Goal: Task Accomplishment & Management: Complete application form

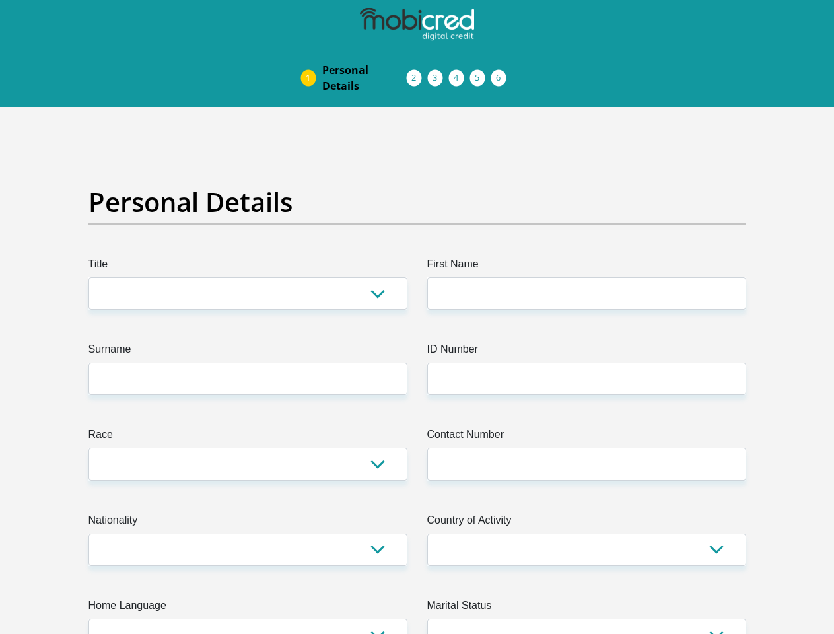
click at [0, 0] on img at bounding box center [0, 0] width 0 height 0
click at [312, 57] on link "Personal Details" at bounding box center [365, 78] width 106 height 42
click at [417, 73] on link "Acceptance of Services" at bounding box center [427, 78] width 21 height 11
click at [0, 0] on span "Documents" at bounding box center [0, 0] width 0 height 0
click at [481, 73] on link "Debicheck Mandate" at bounding box center [469, 78] width 21 height 11
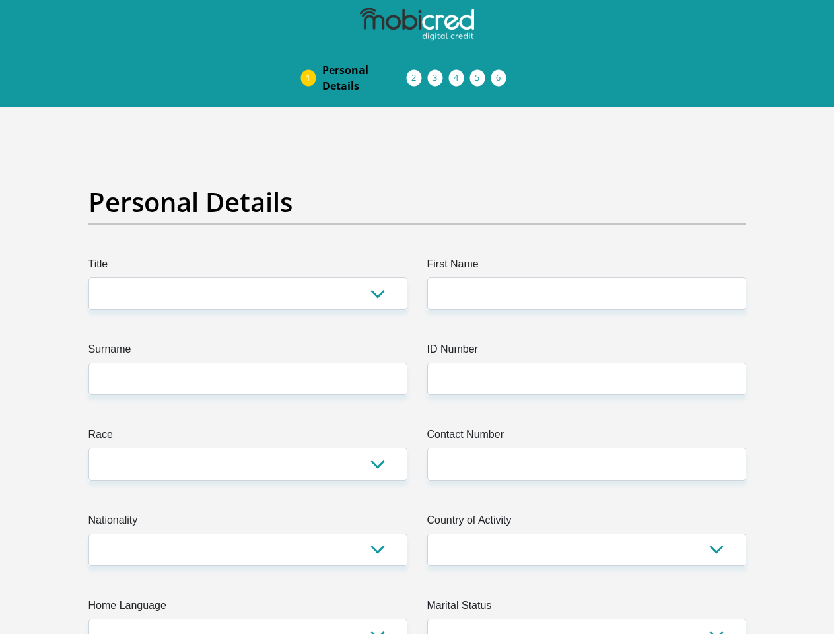
click at [502, 73] on link "Curata Authentication" at bounding box center [491, 78] width 21 height 11
click at [523, 73] on link "Pre Agreement Signoff" at bounding box center [512, 78] width 21 height 11
